Goal: Information Seeking & Learning: Learn about a topic

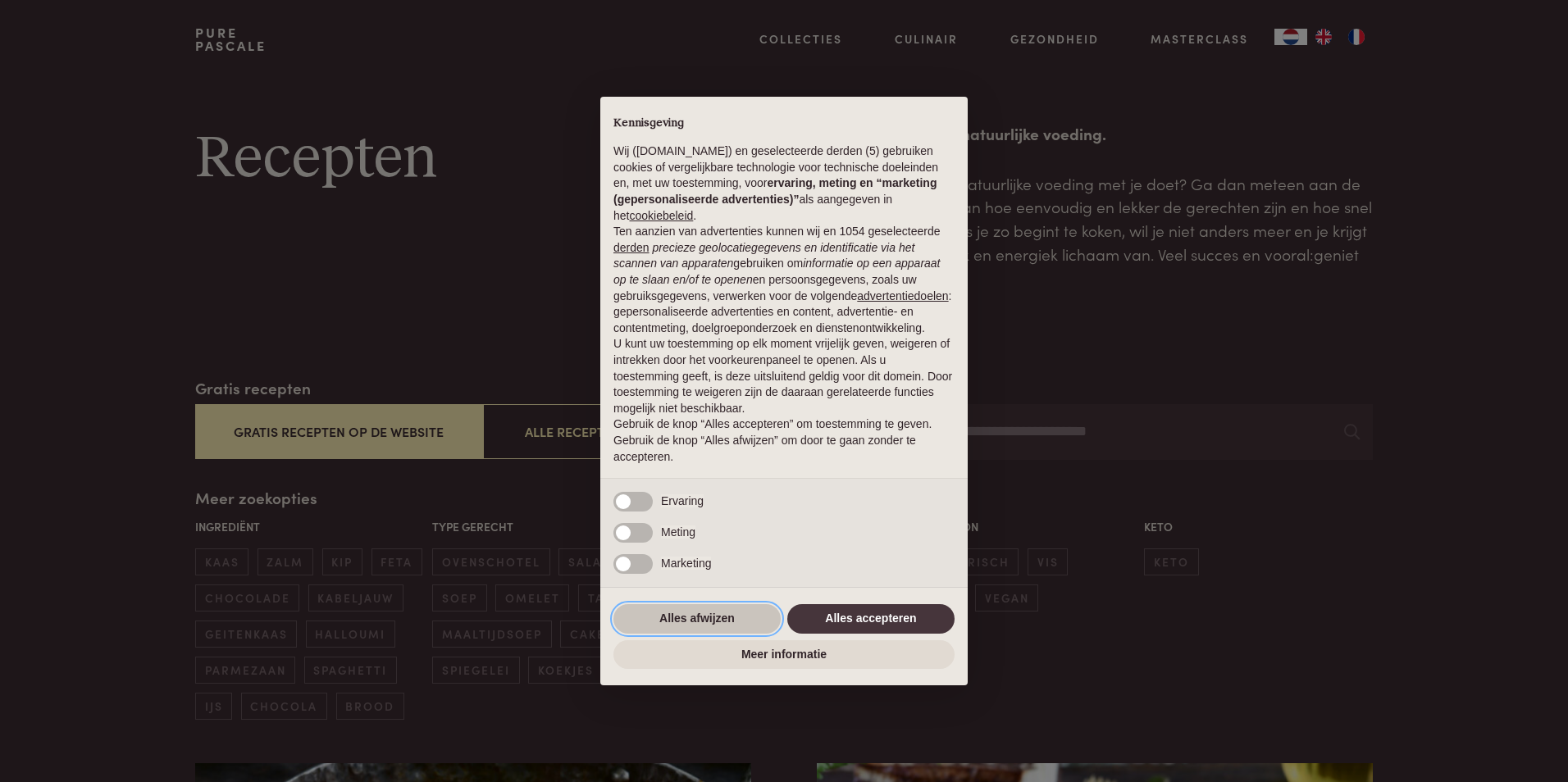
click at [660, 617] on button "Alles afwijzen" at bounding box center [696, 619] width 167 height 30
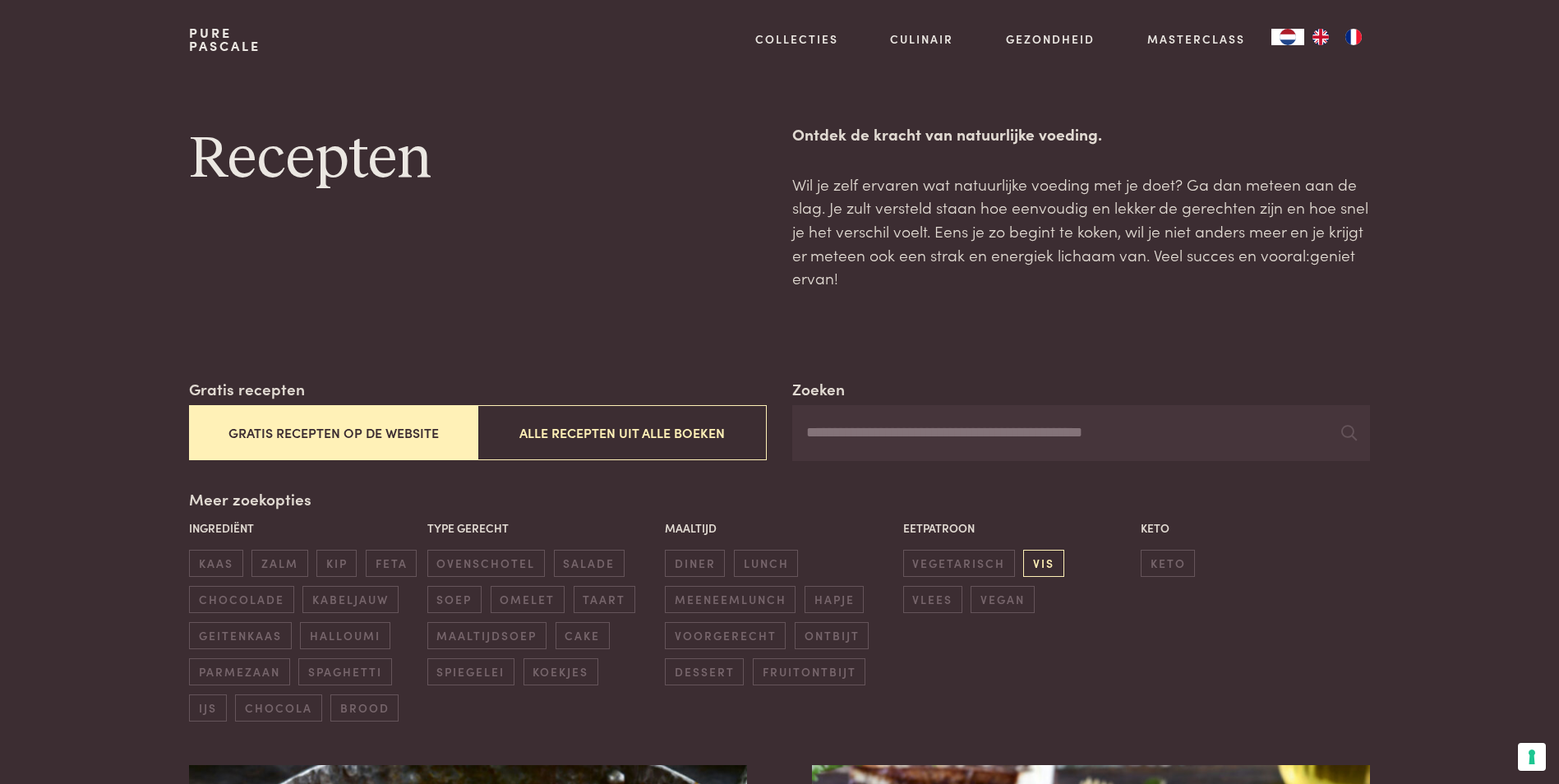
click at [1037, 567] on span "vis" at bounding box center [1044, 563] width 41 height 27
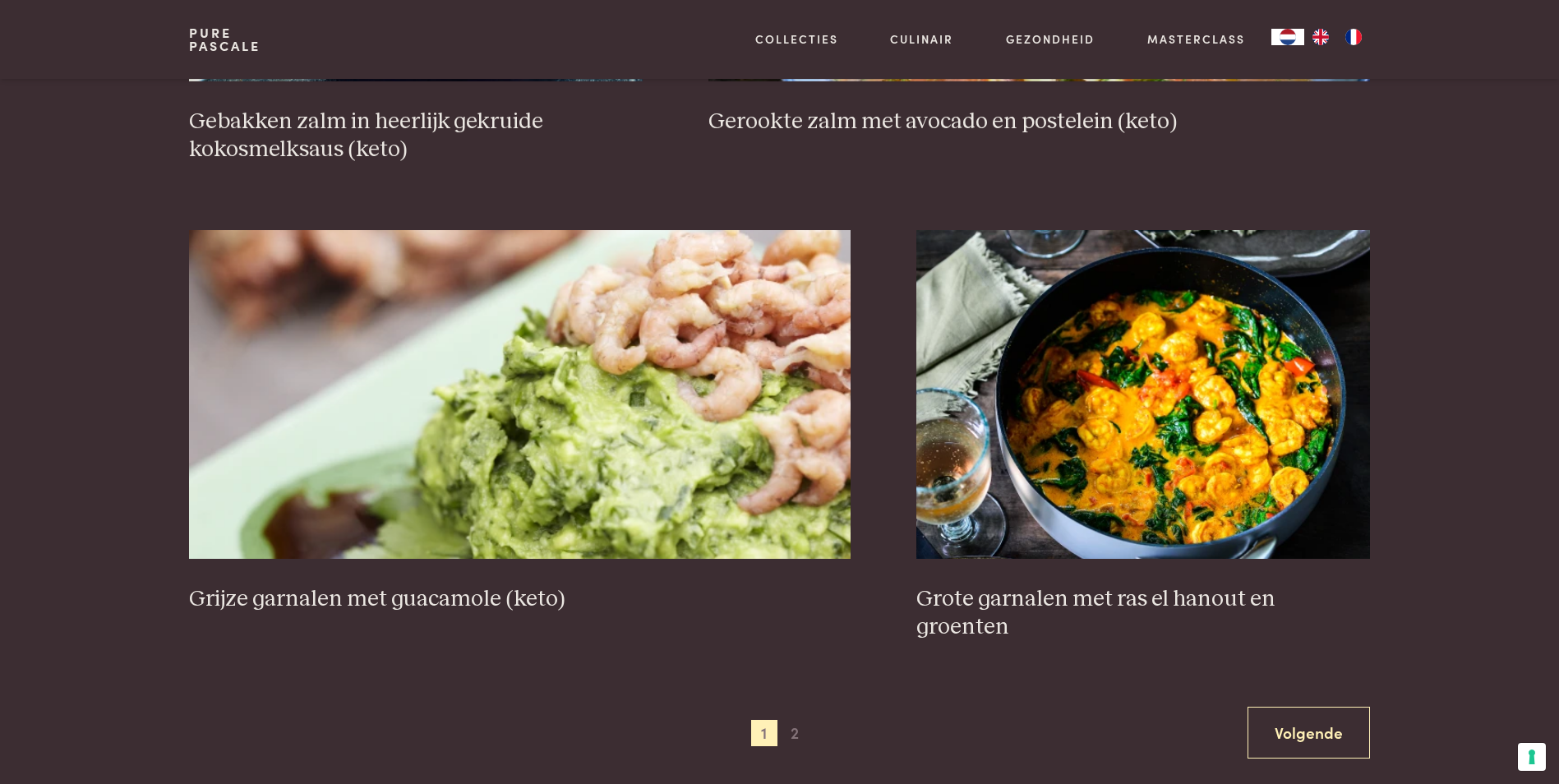
scroll to position [2925, 0]
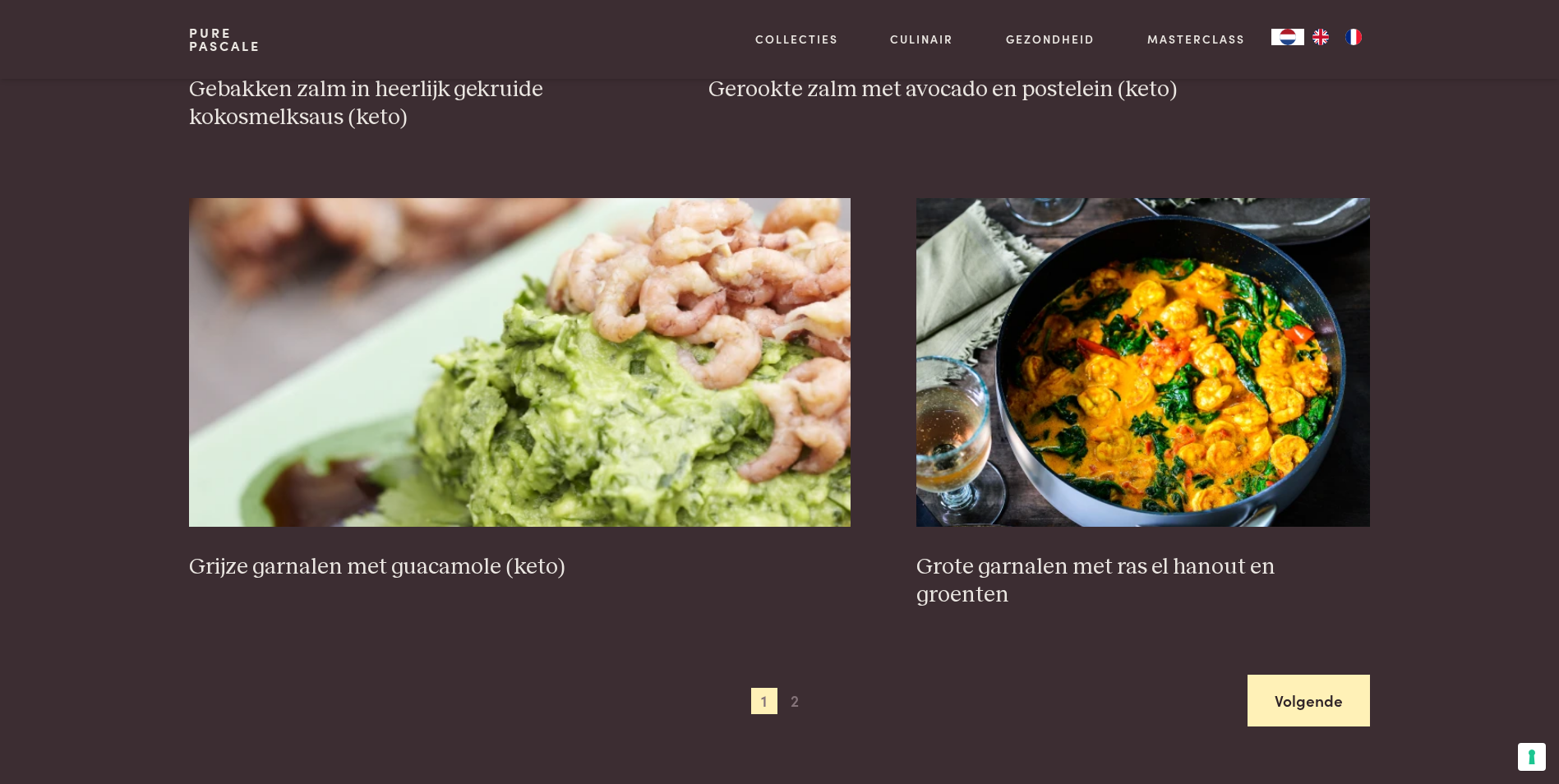
click at [1290, 675] on link "Volgende" at bounding box center [1309, 700] width 122 height 52
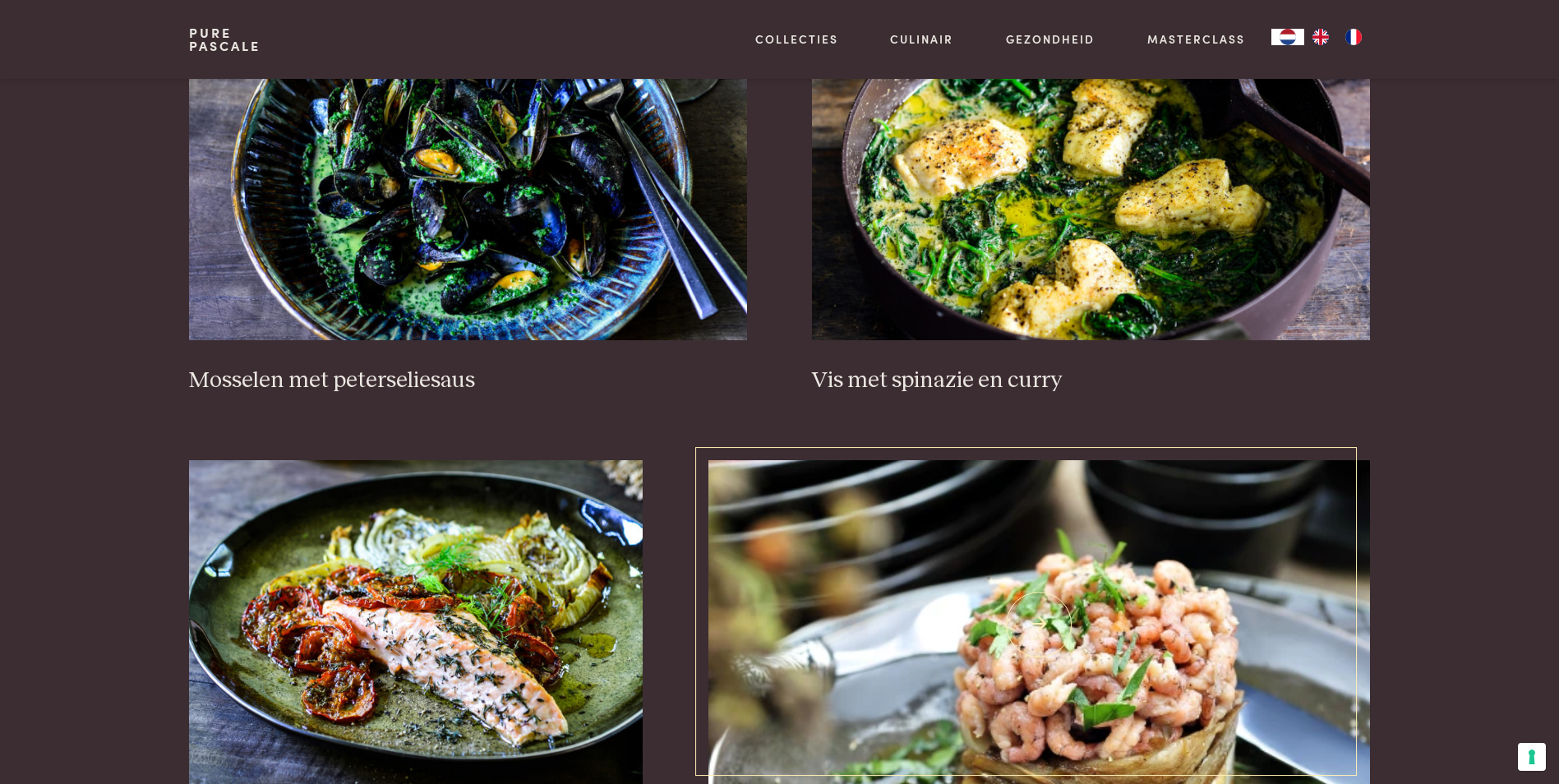
scroll to position [624, 0]
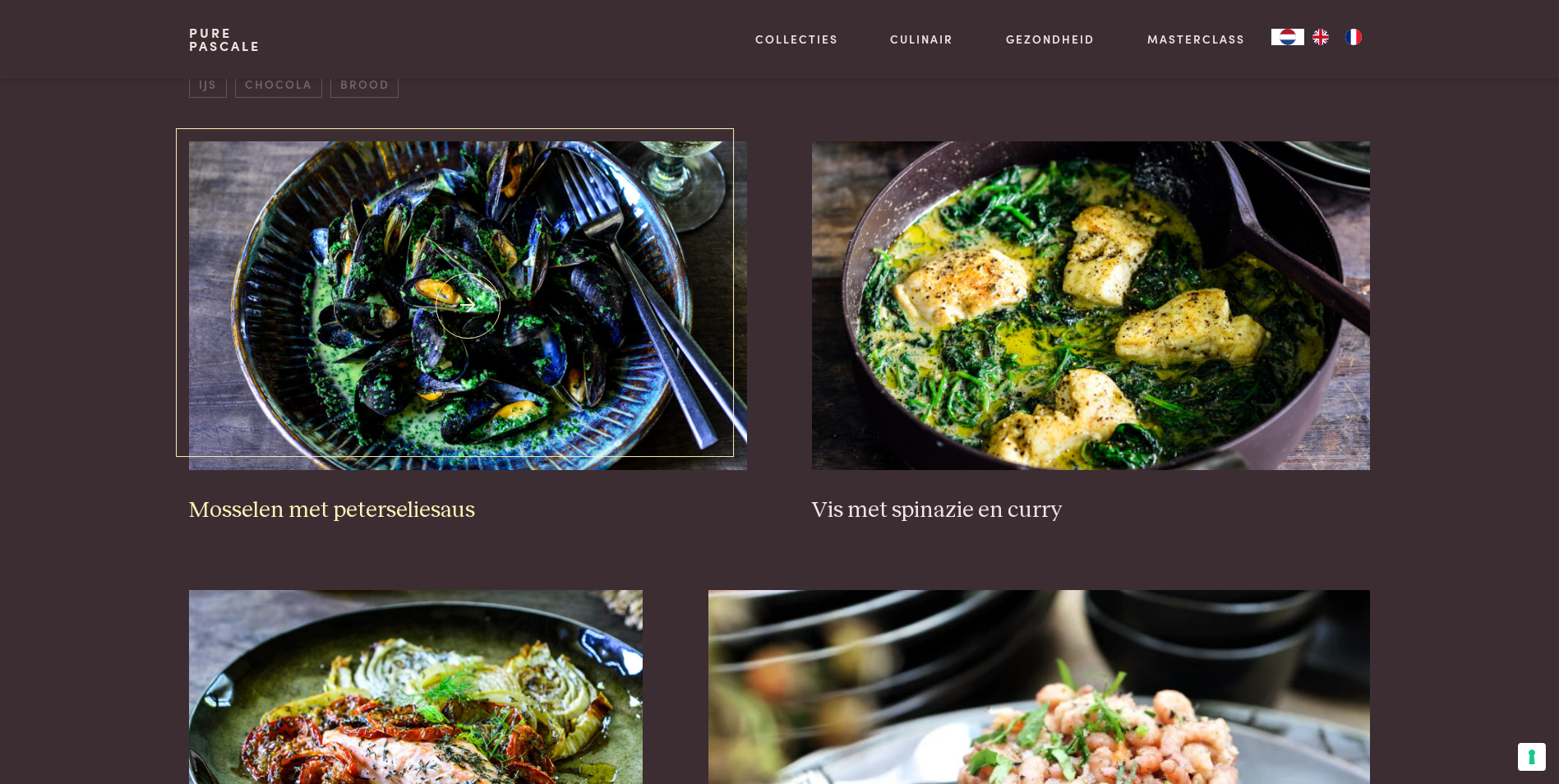
click at [496, 365] on img at bounding box center [468, 306] width 557 height 329
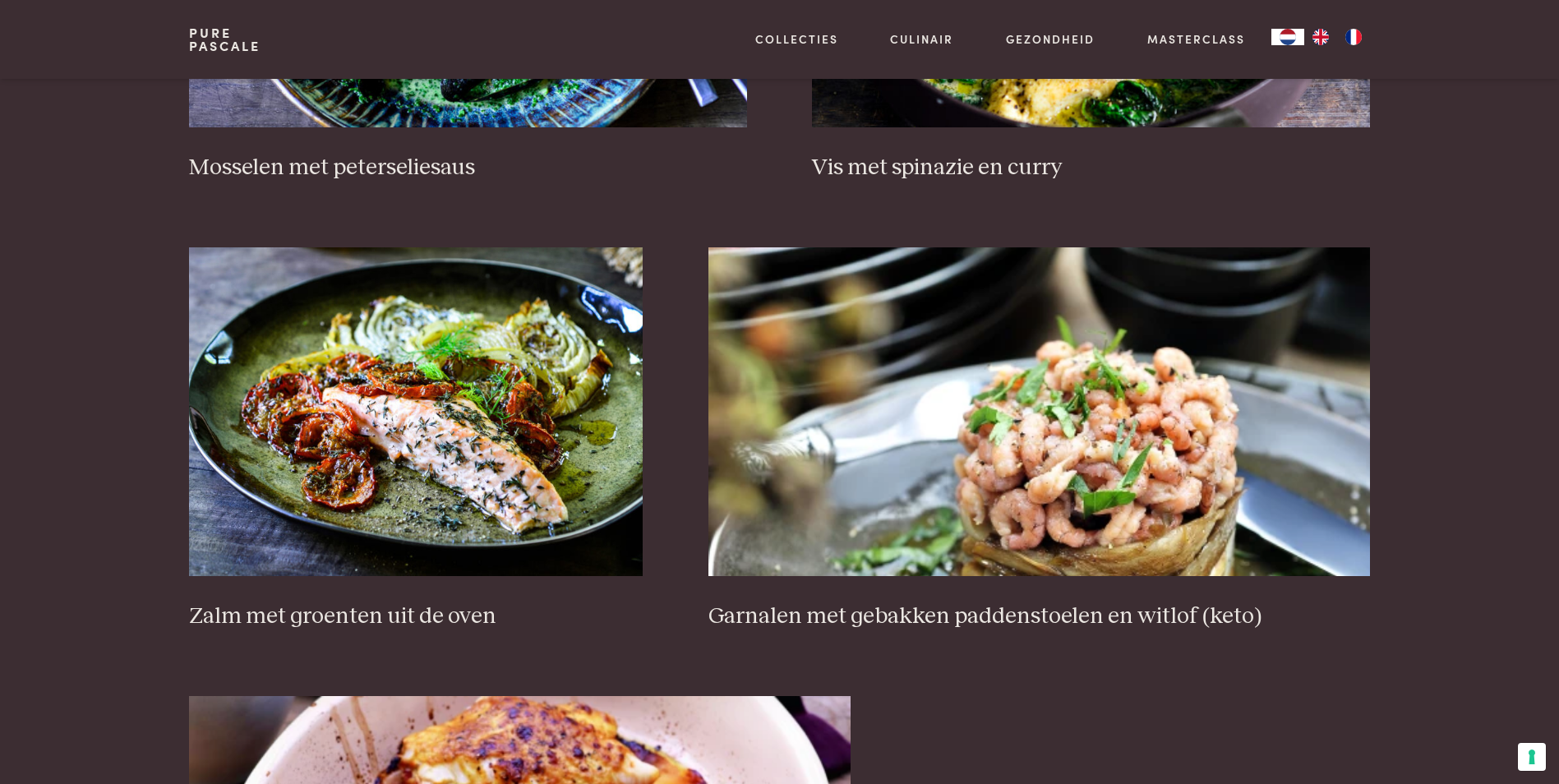
scroll to position [953, 0]
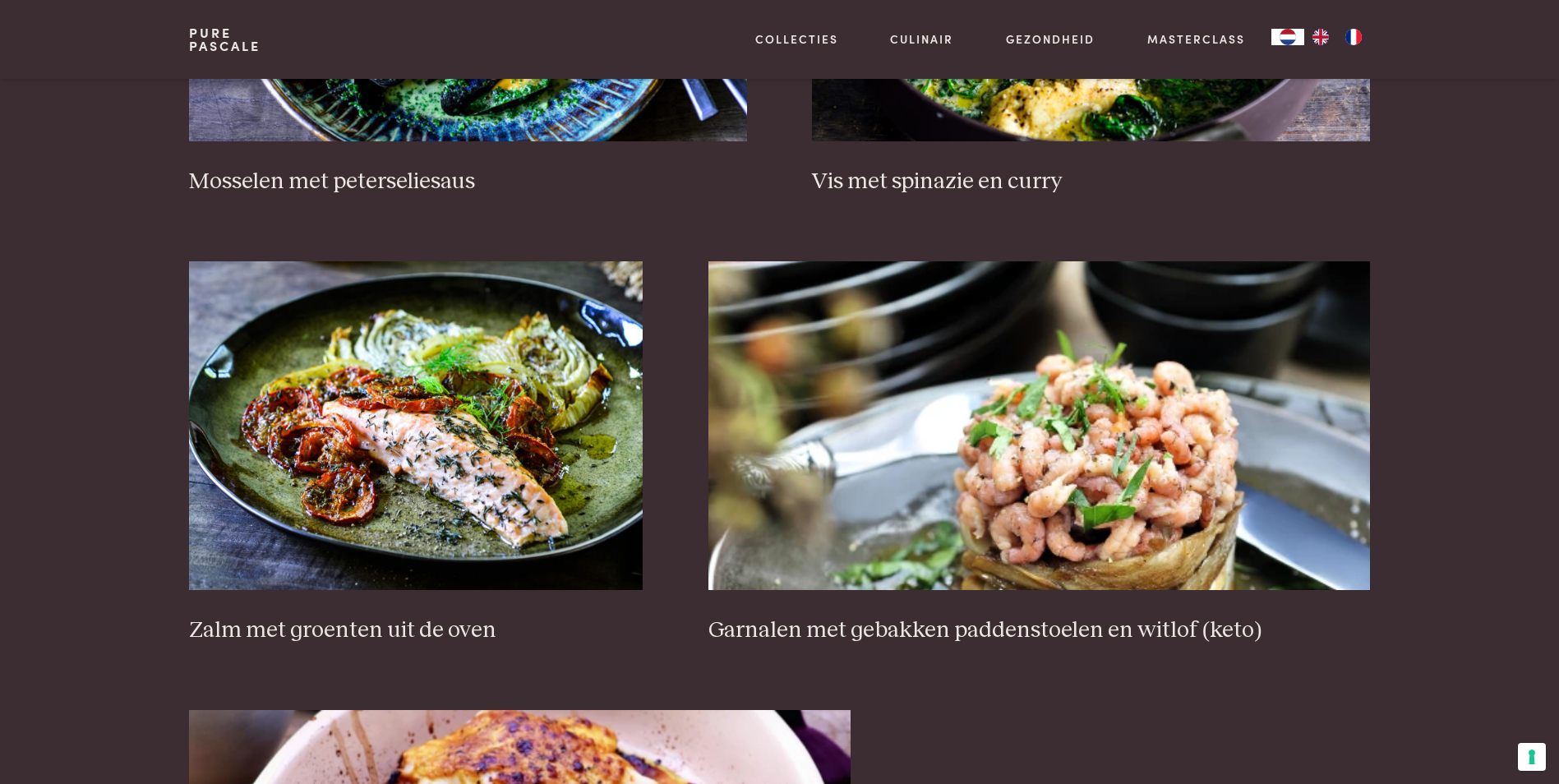
scroll to position [648, 0]
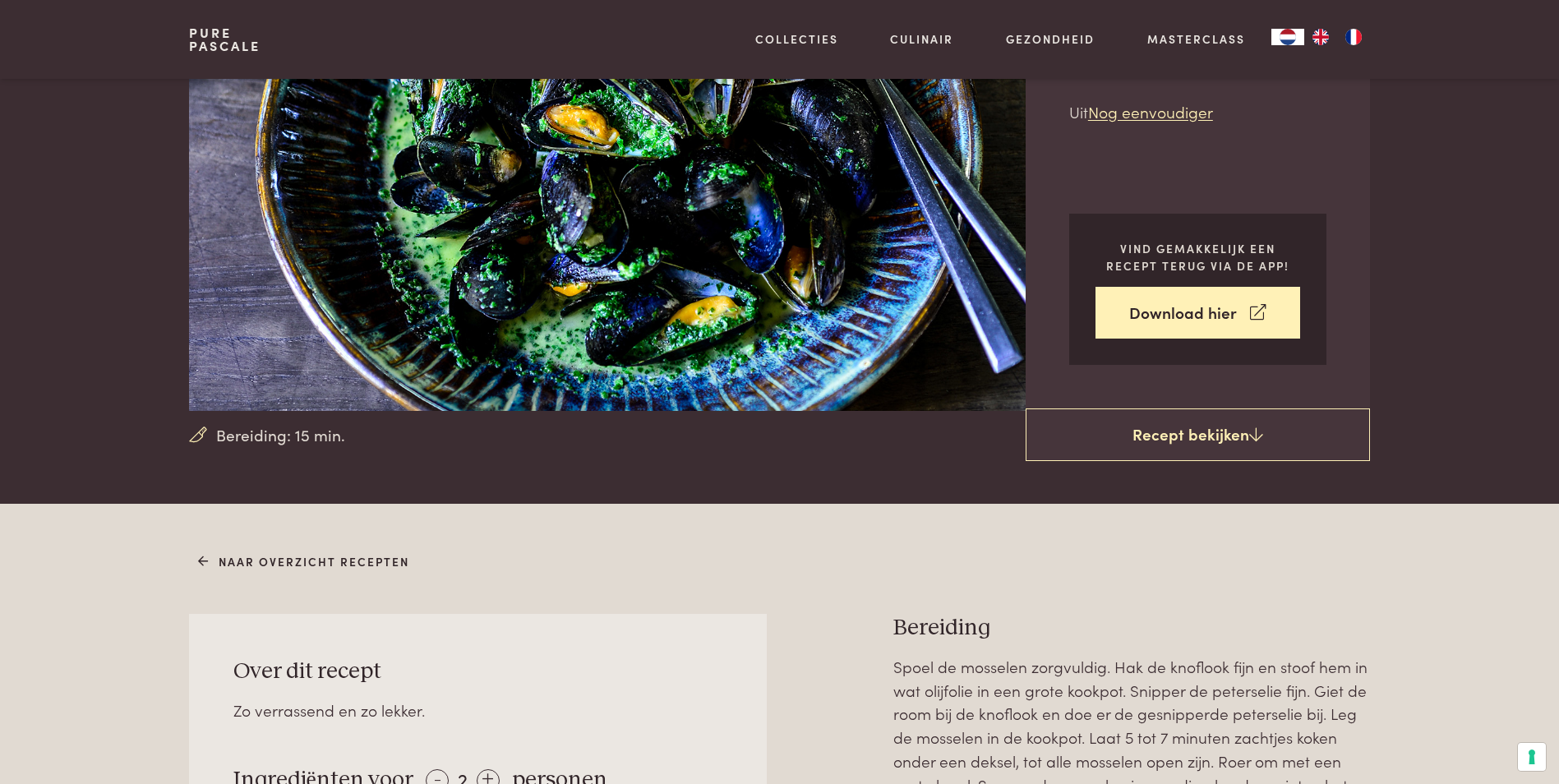
scroll to position [165, 0]
